Goal: Transaction & Acquisition: Purchase product/service

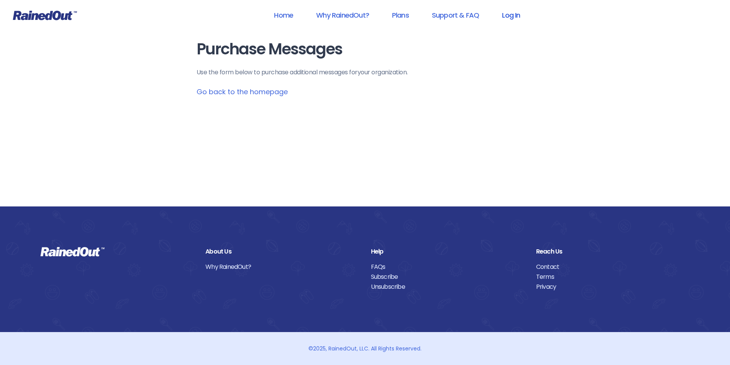
click at [509, 15] on link "Log In" at bounding box center [511, 15] width 38 height 17
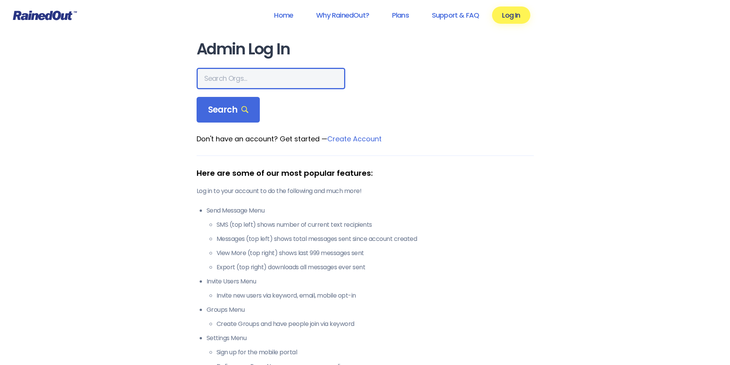
click at [227, 82] on input "text" at bounding box center [270, 78] width 149 height 21
type input "[US_STATE] advanced caregivers"
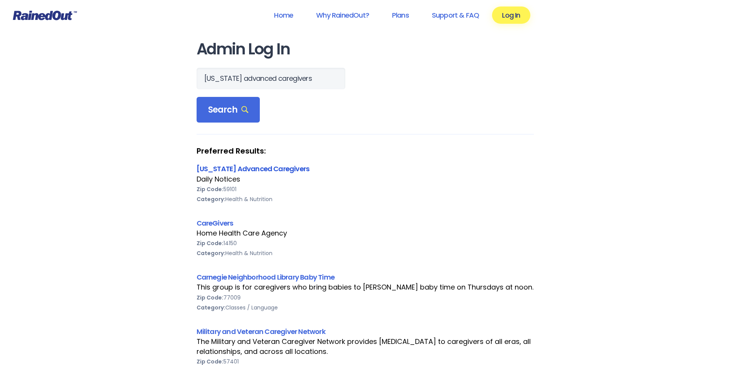
click at [261, 167] on link "[US_STATE] Advanced Caregivers" at bounding box center [252, 169] width 113 height 10
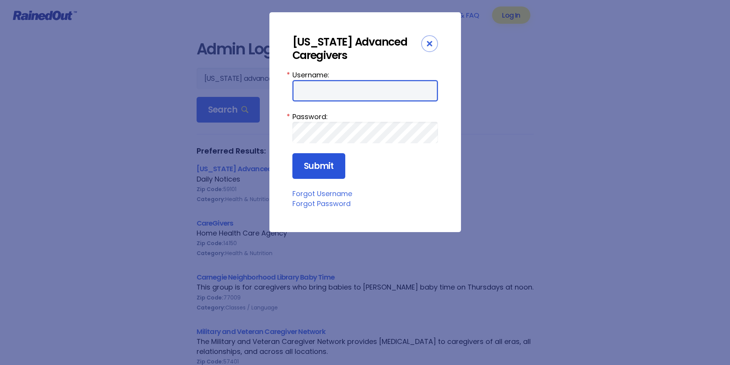
type input "MAC0420"
click at [314, 164] on input "Submit" at bounding box center [318, 166] width 53 height 26
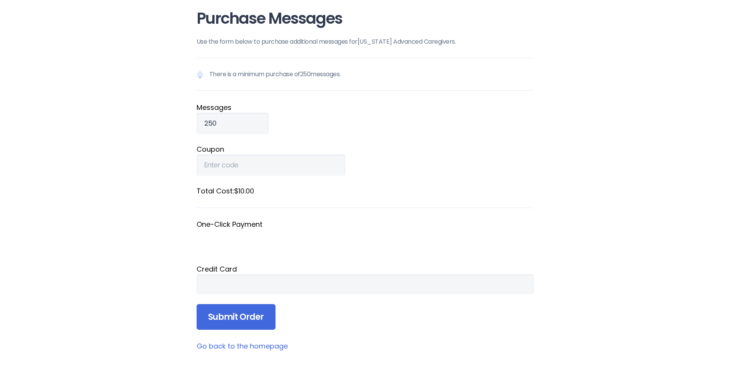
scroll to position [38, 0]
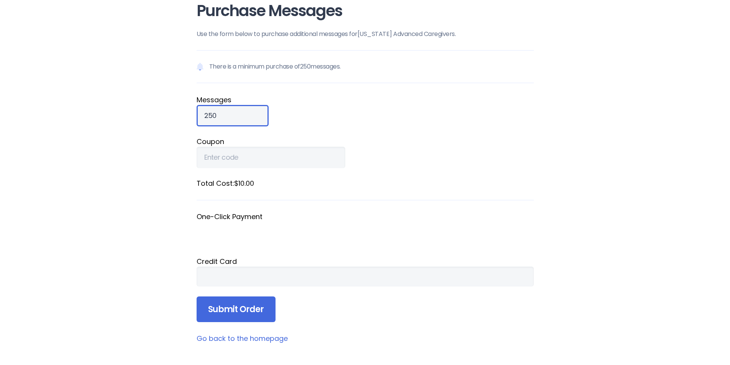
drag, startPoint x: 221, startPoint y: 119, endPoint x: 158, endPoint y: 110, distance: 63.4
click at [158, 110] on div "Home Why RainedOut? Plans Support & FAQ Log In Purchase Messages Use the form b…" at bounding box center [365, 252] width 730 height 581
type input "800"
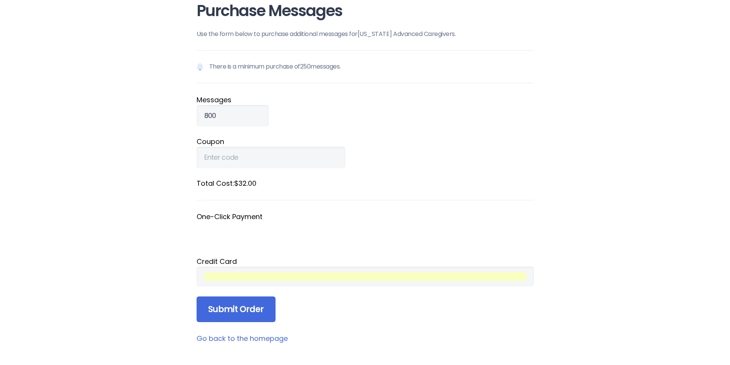
drag, startPoint x: 389, startPoint y: 299, endPoint x: 362, endPoint y: 300, distance: 27.2
click at [389, 299] on form "There is a minimum purchase of 250 messages. Message s 800 Coupon Total Cost: $…" at bounding box center [364, 186] width 337 height 272
click at [235, 298] on input "Submit Order" at bounding box center [235, 309] width 79 height 26
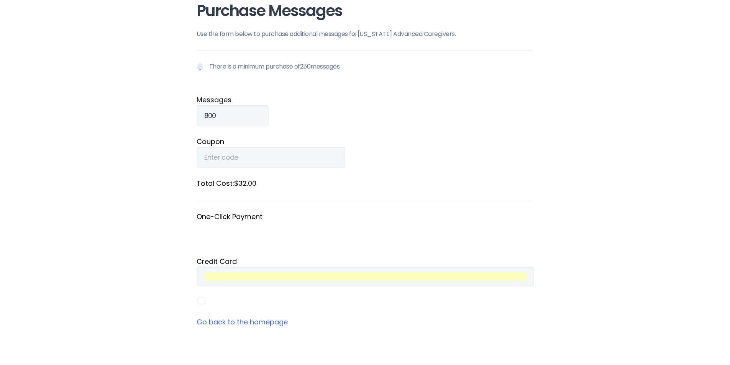
scroll to position [17, 0]
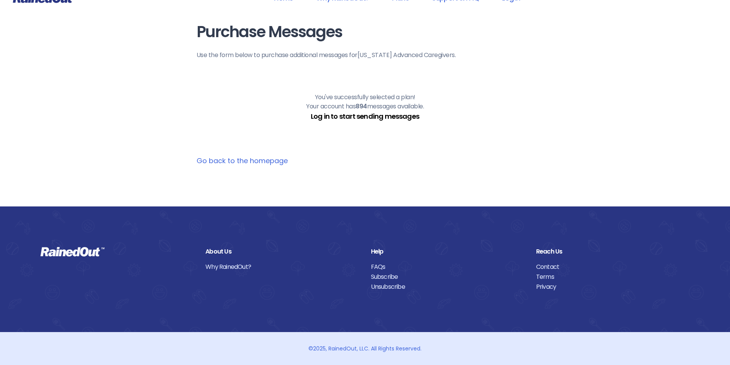
click at [399, 118] on link "Log in to start sending messages" at bounding box center [365, 116] width 108 height 10
